Goal: Check status: Check status

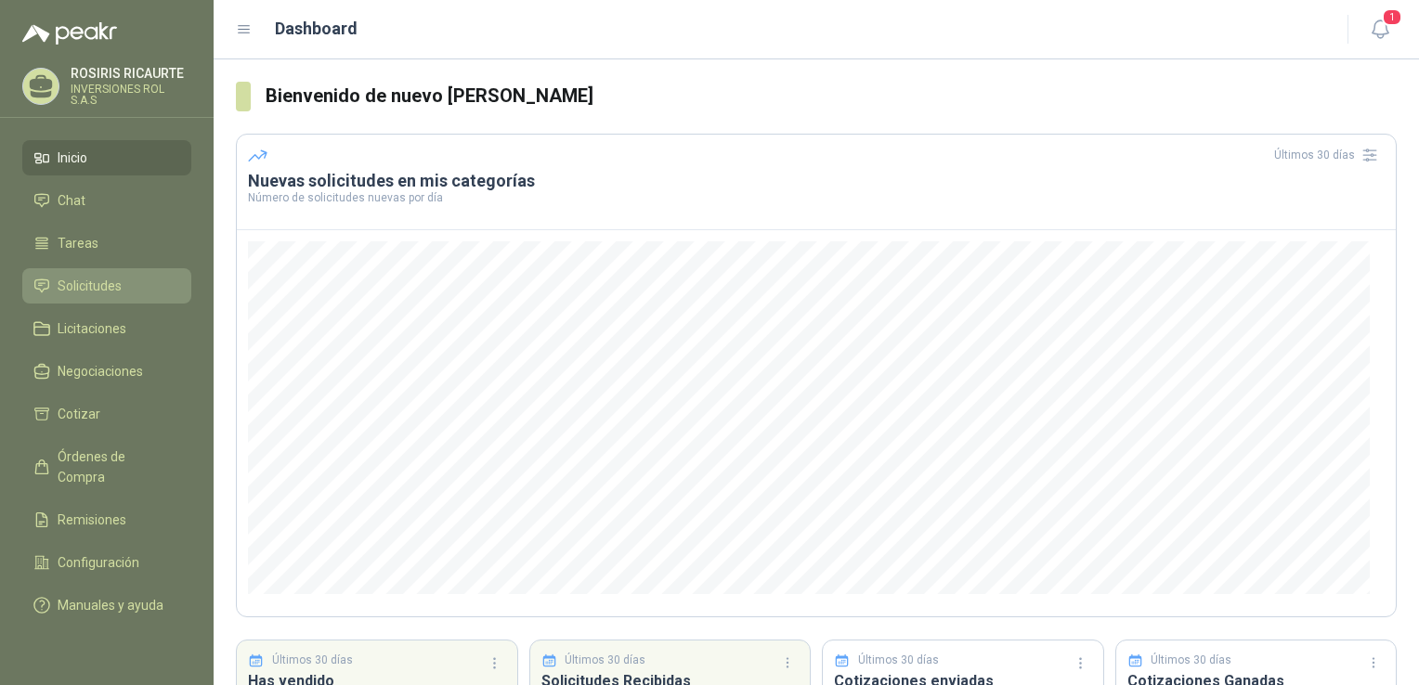
click at [111, 293] on span "Solicitudes" at bounding box center [90, 286] width 64 height 20
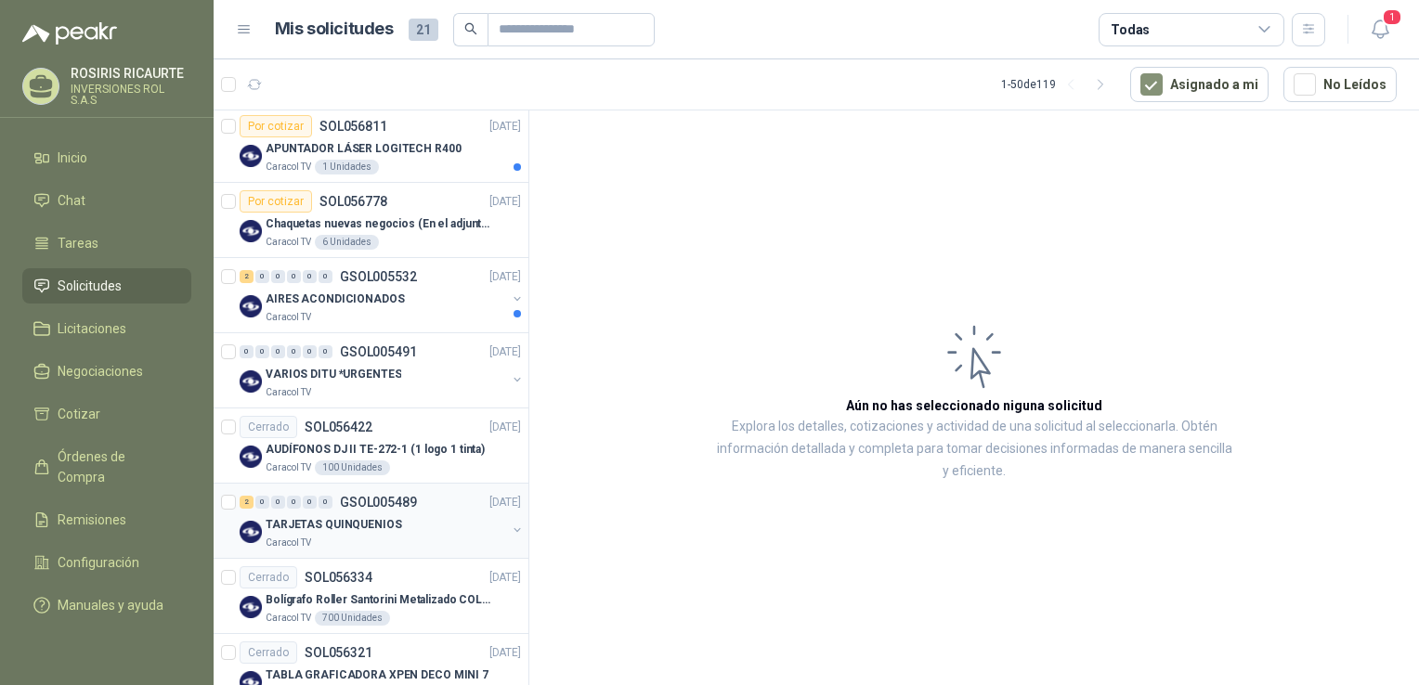
scroll to position [279, 0]
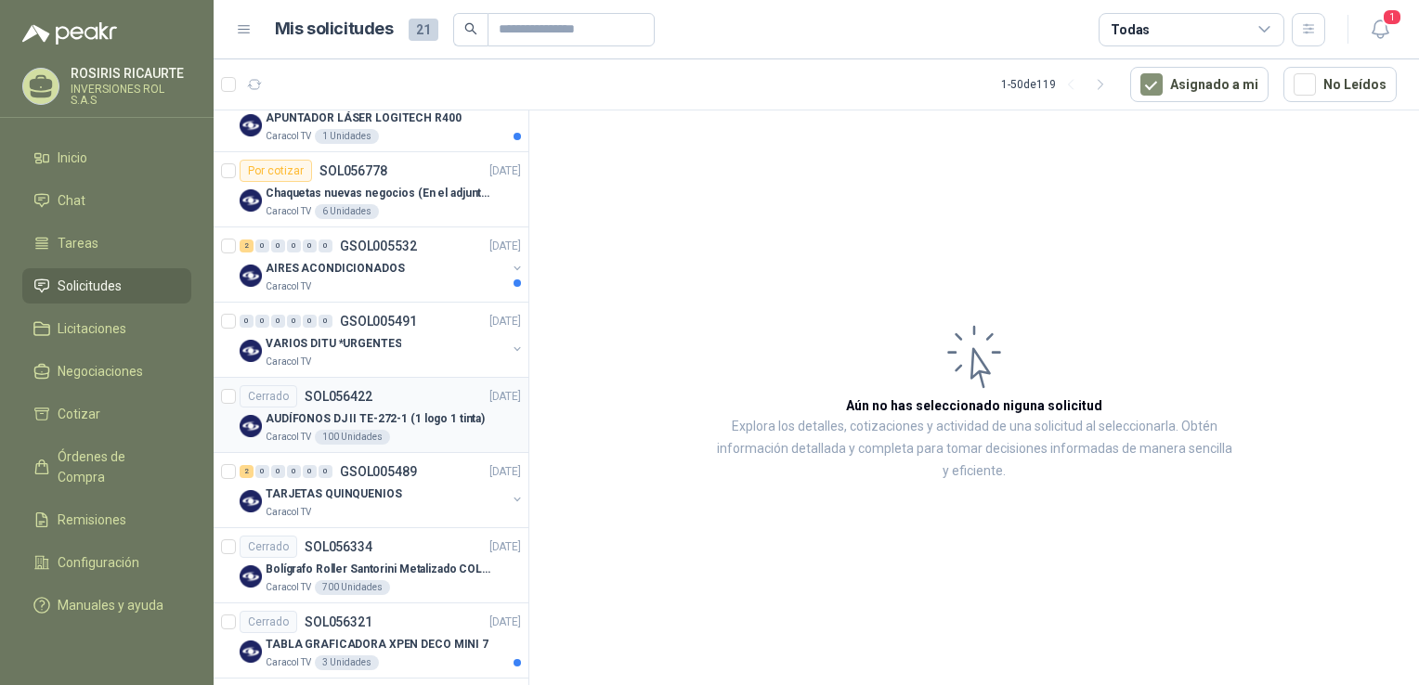
click at [418, 433] on div "Caracol TV 100 Unidades" at bounding box center [393, 437] width 255 height 15
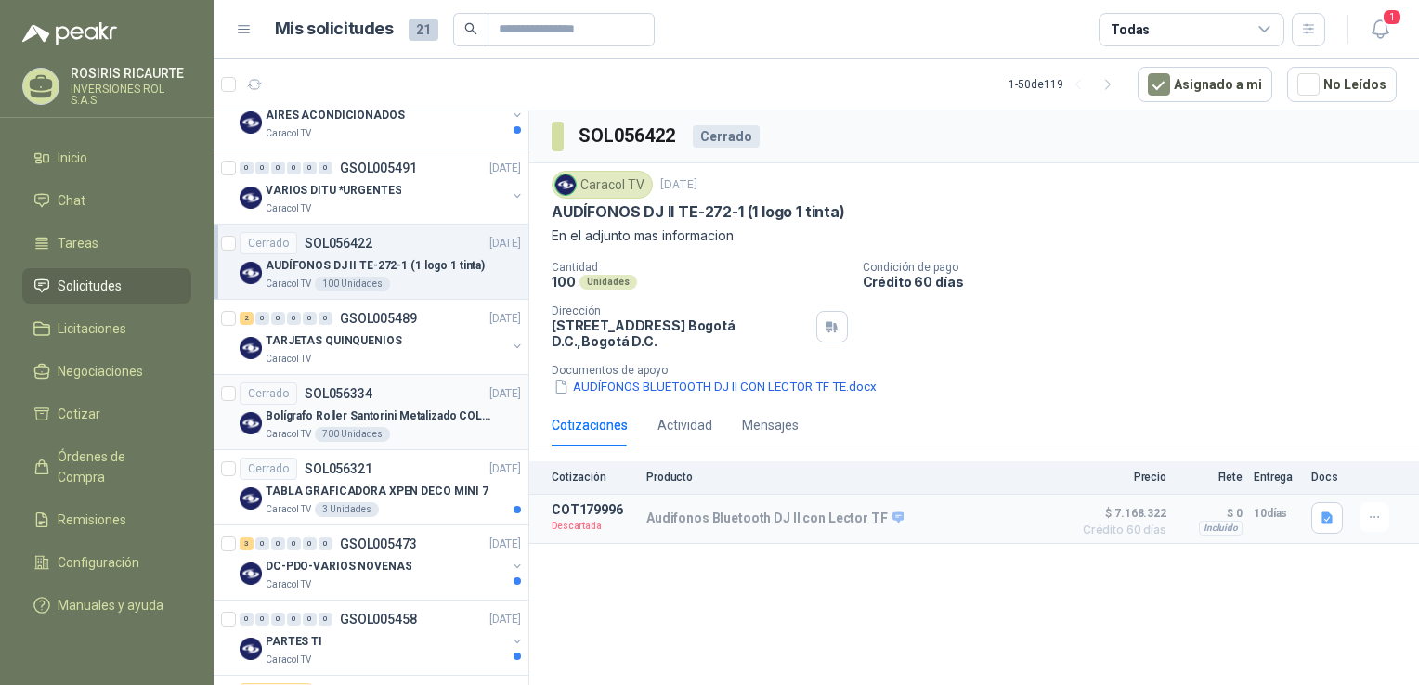
scroll to position [464, 0]
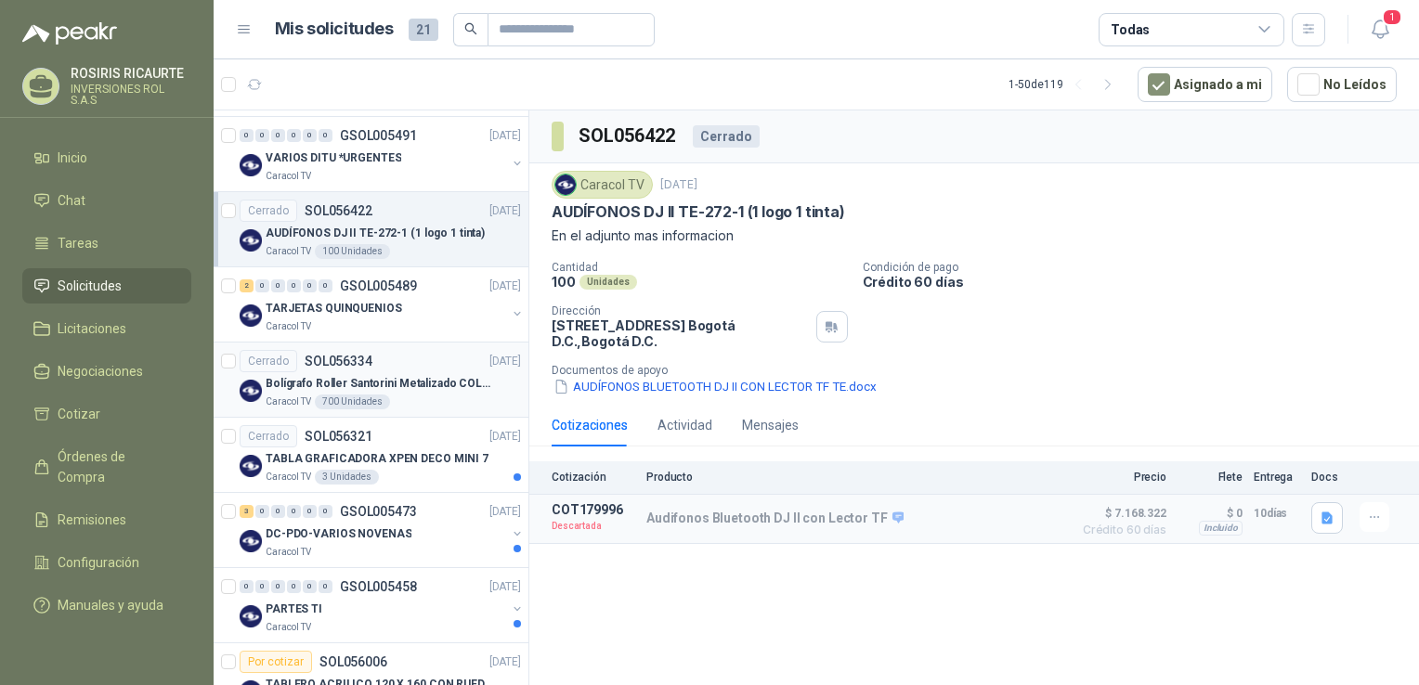
click at [420, 409] on article "Cerrado SOL056334 [DATE] Bolígrafo Roller Santorini Metalizado COLOR MORADO 1lo…" at bounding box center [371, 380] width 315 height 75
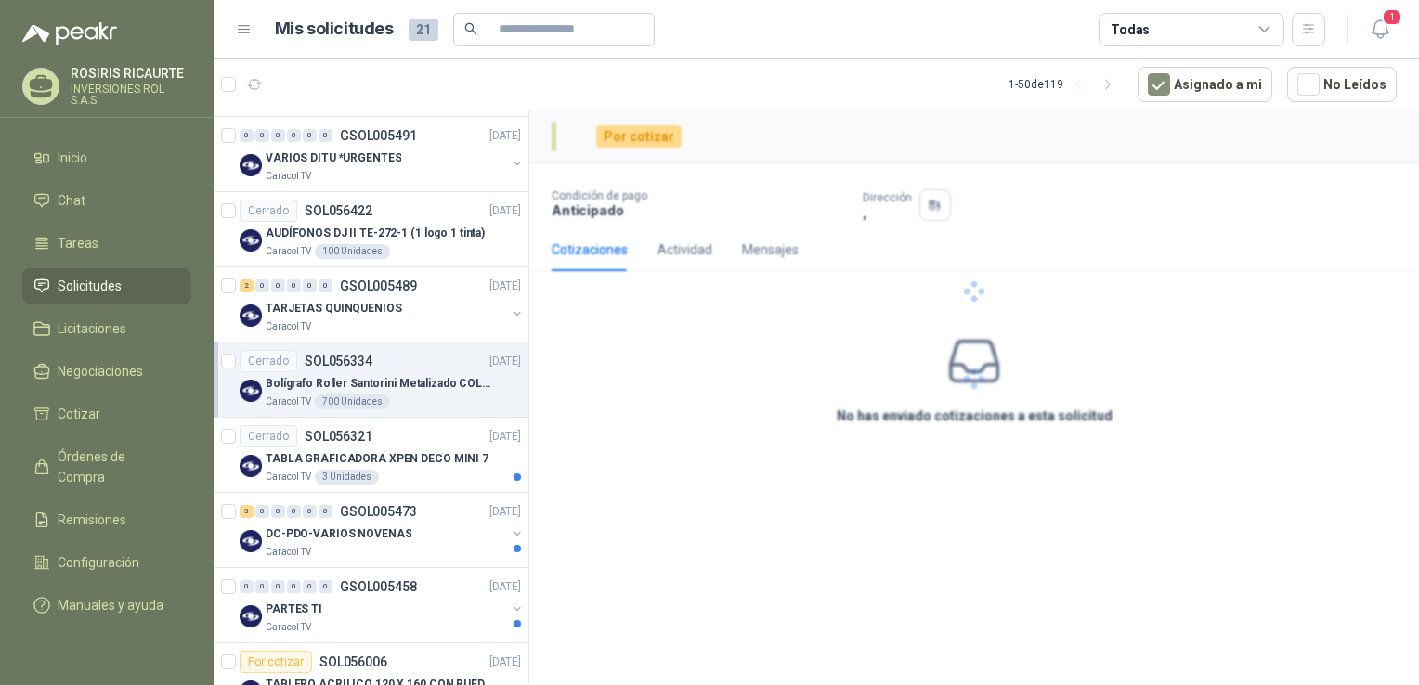
click at [420, 409] on article "Cerrado SOL056334 [DATE] Bolígrafo Roller Santorini Metalizado COLOR MORADO 1lo…" at bounding box center [371, 380] width 315 height 75
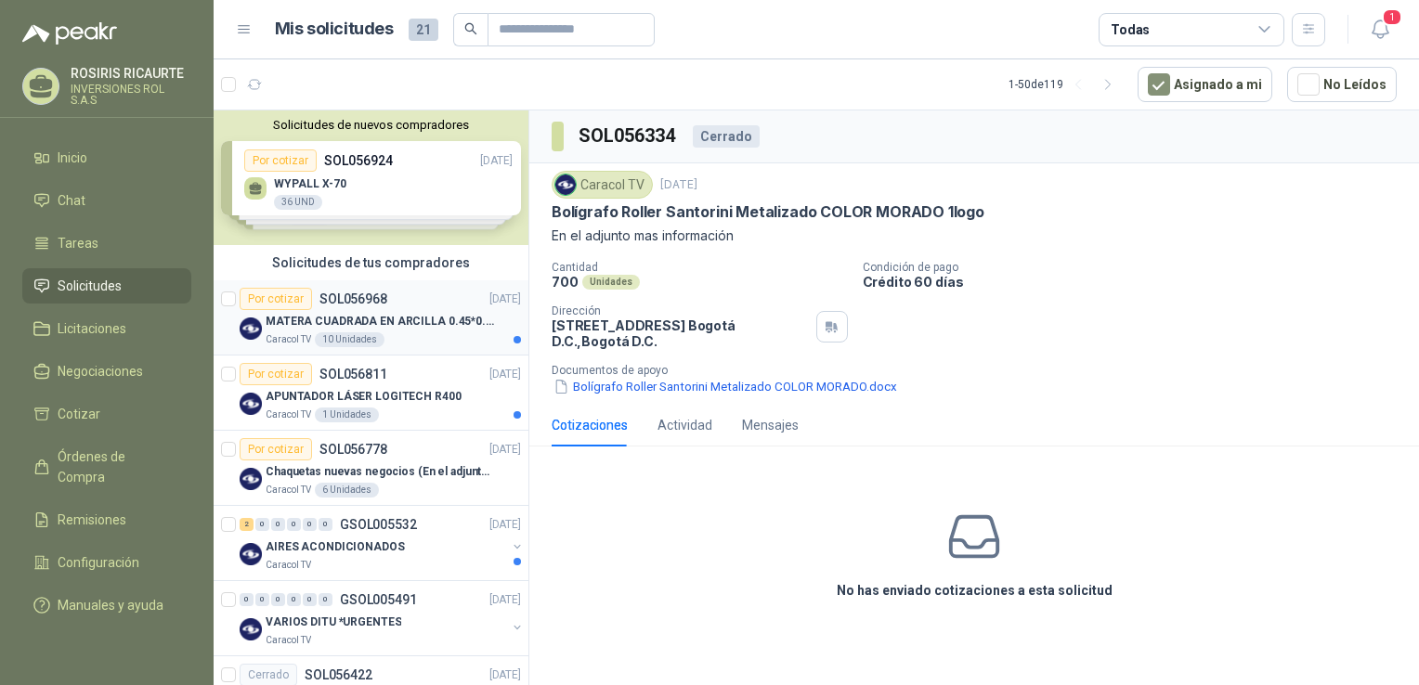
click at [405, 346] on div "Caracol TV 10 Unidades" at bounding box center [393, 339] width 255 height 15
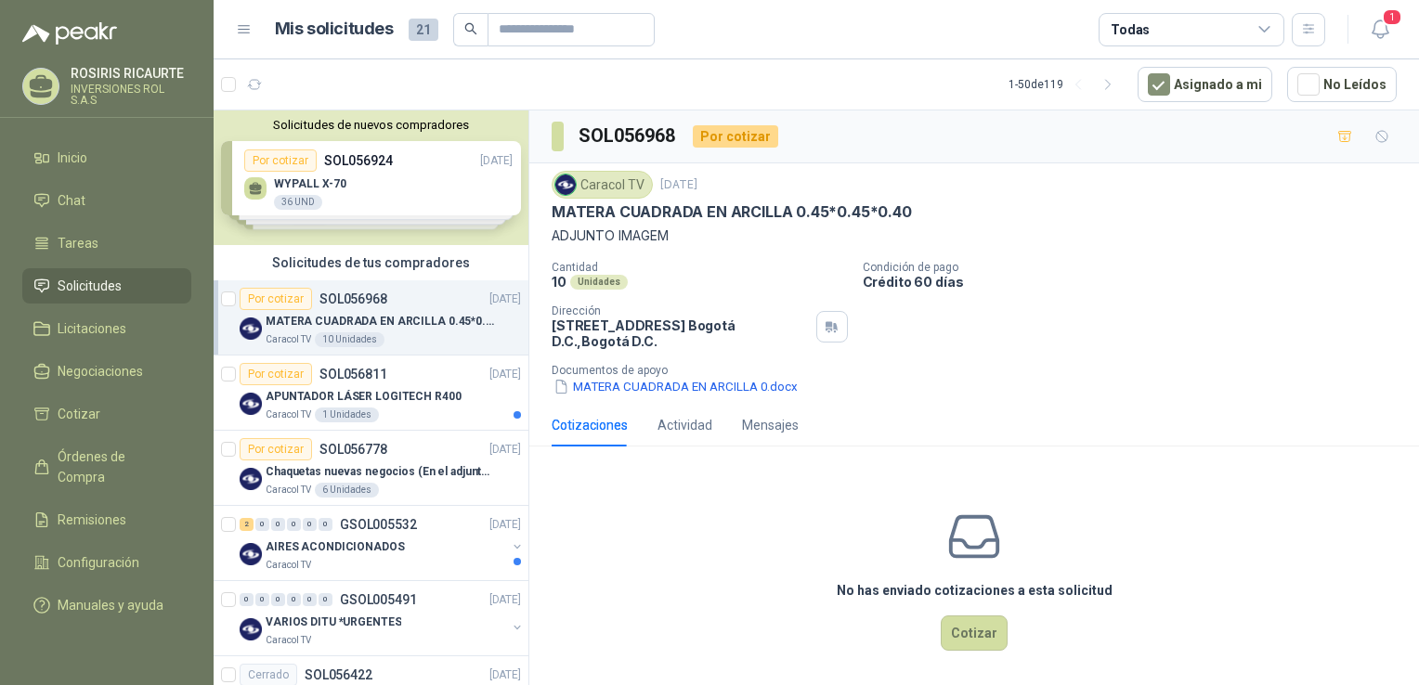
click at [342, 201] on div "Solicitudes de nuevos compradores Por cotizar SOL056924 [DATE] WYPALL X-70 36 U…" at bounding box center [371, 178] width 315 height 135
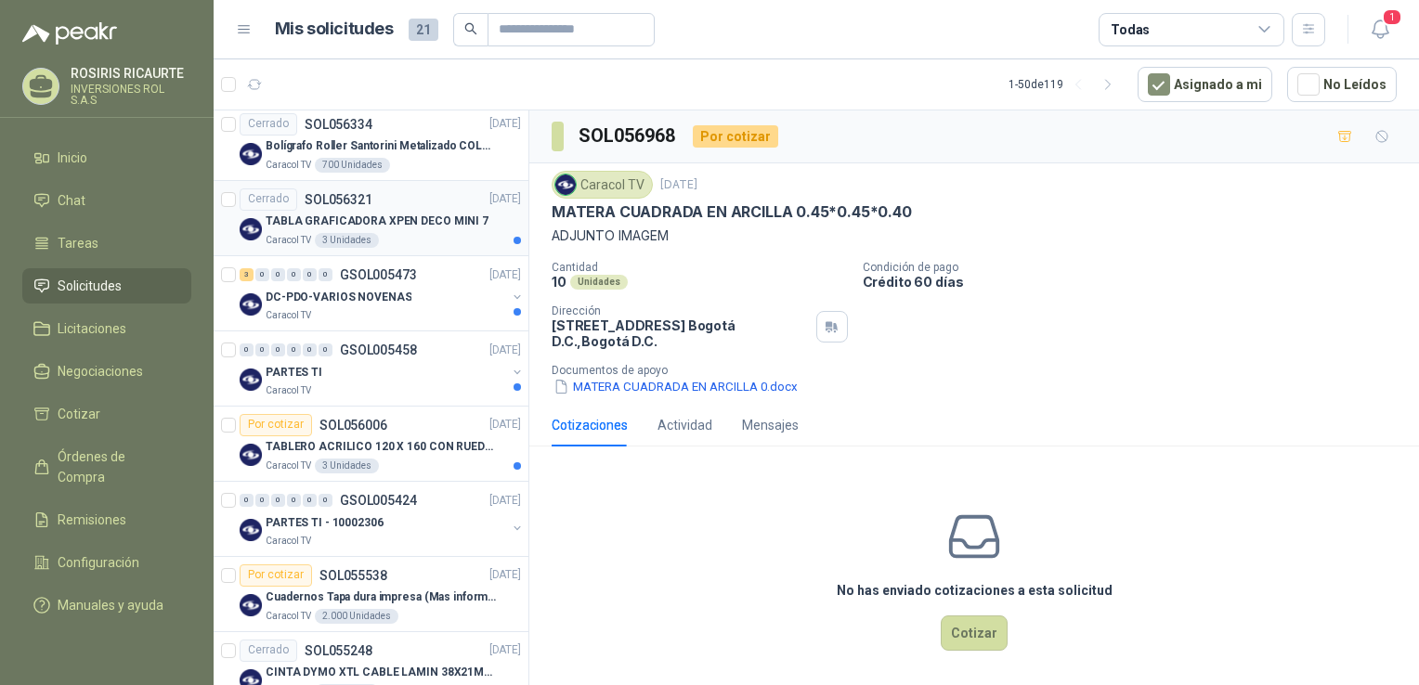
scroll to position [1114, 0]
